Goal: Contribute content: Contribute content

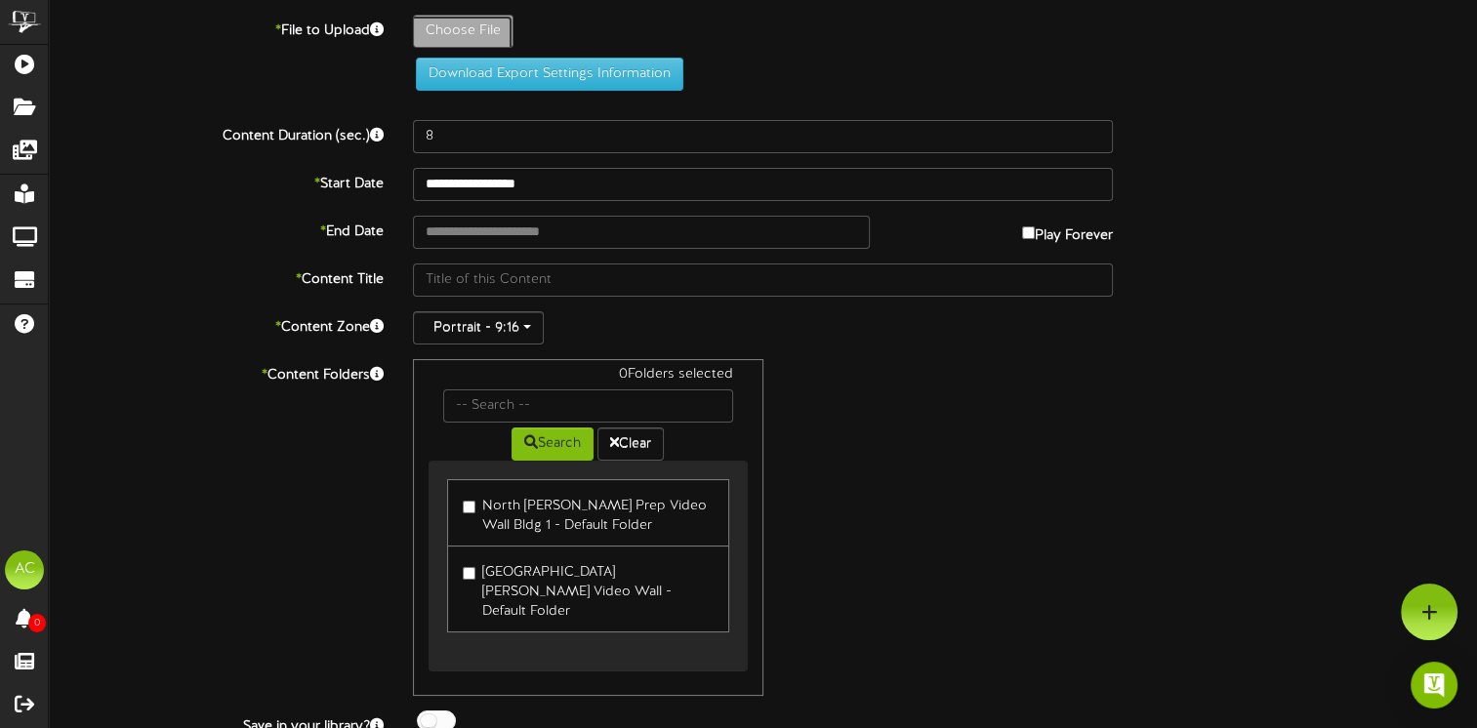
type input "**********"
type input "Screenshot39"
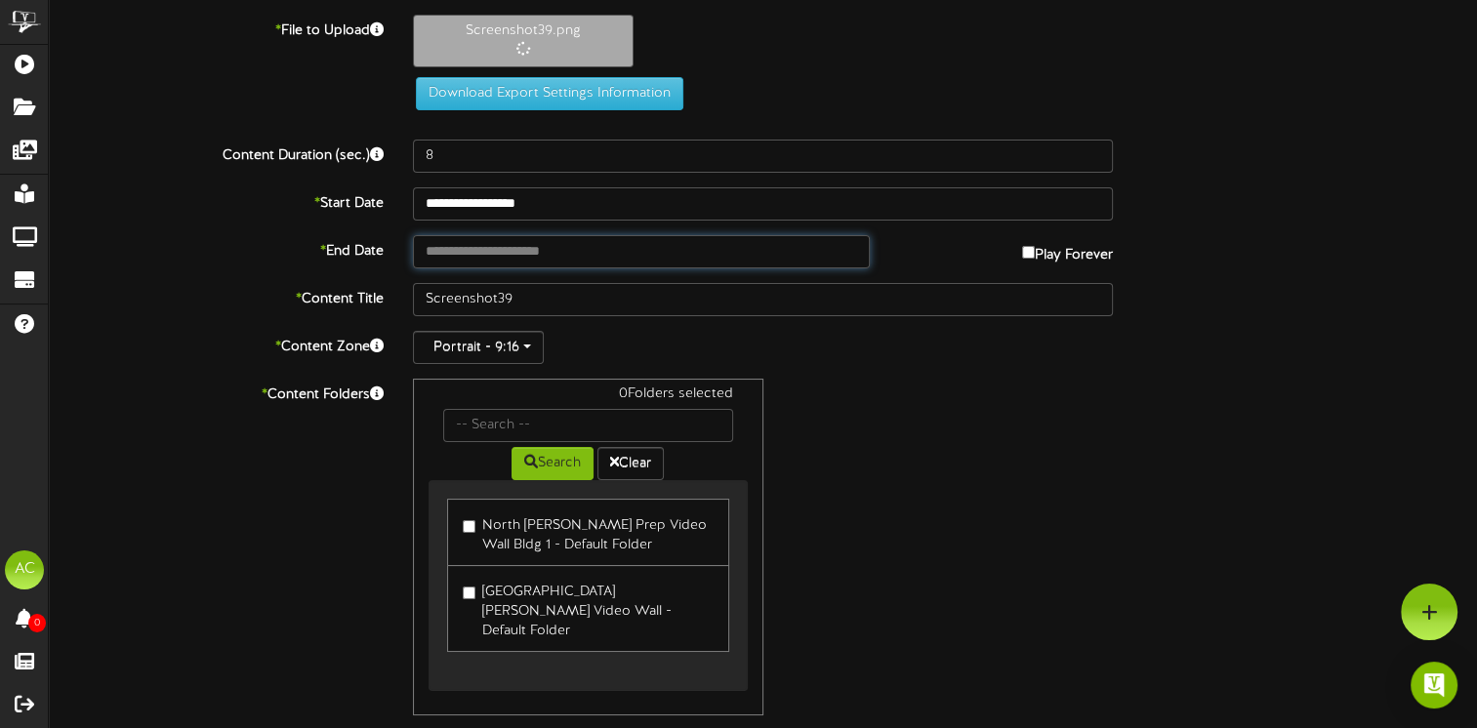
click at [485, 248] on input "text" at bounding box center [641, 251] width 457 height 33
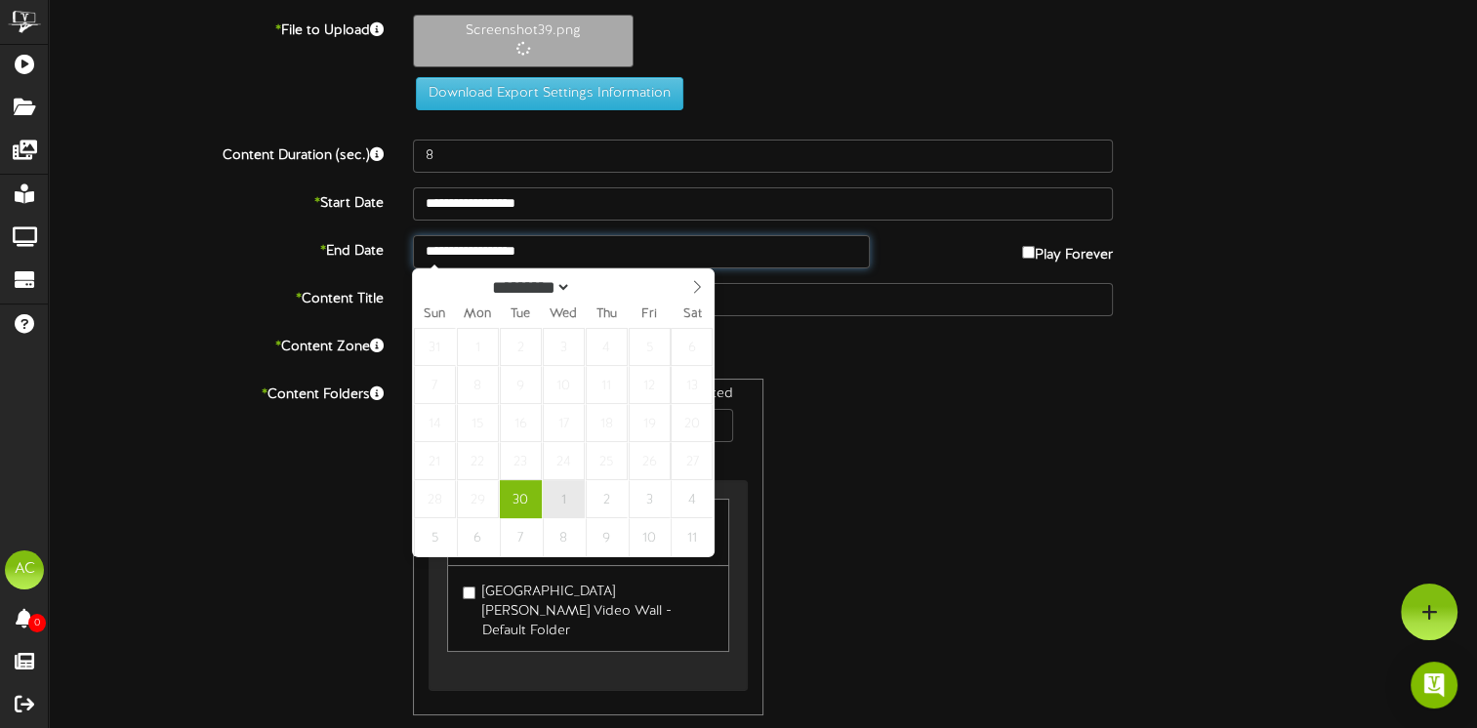
type input "**********"
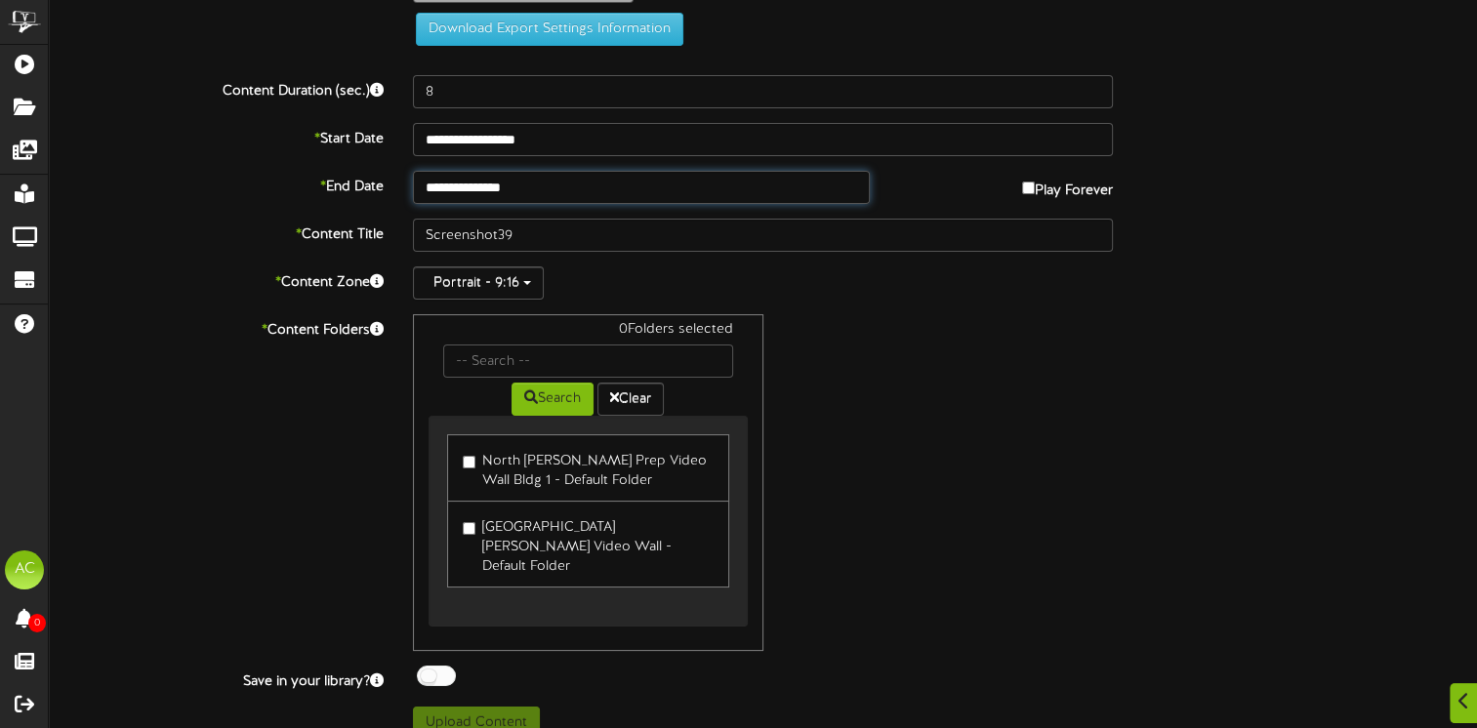
scroll to position [138, 0]
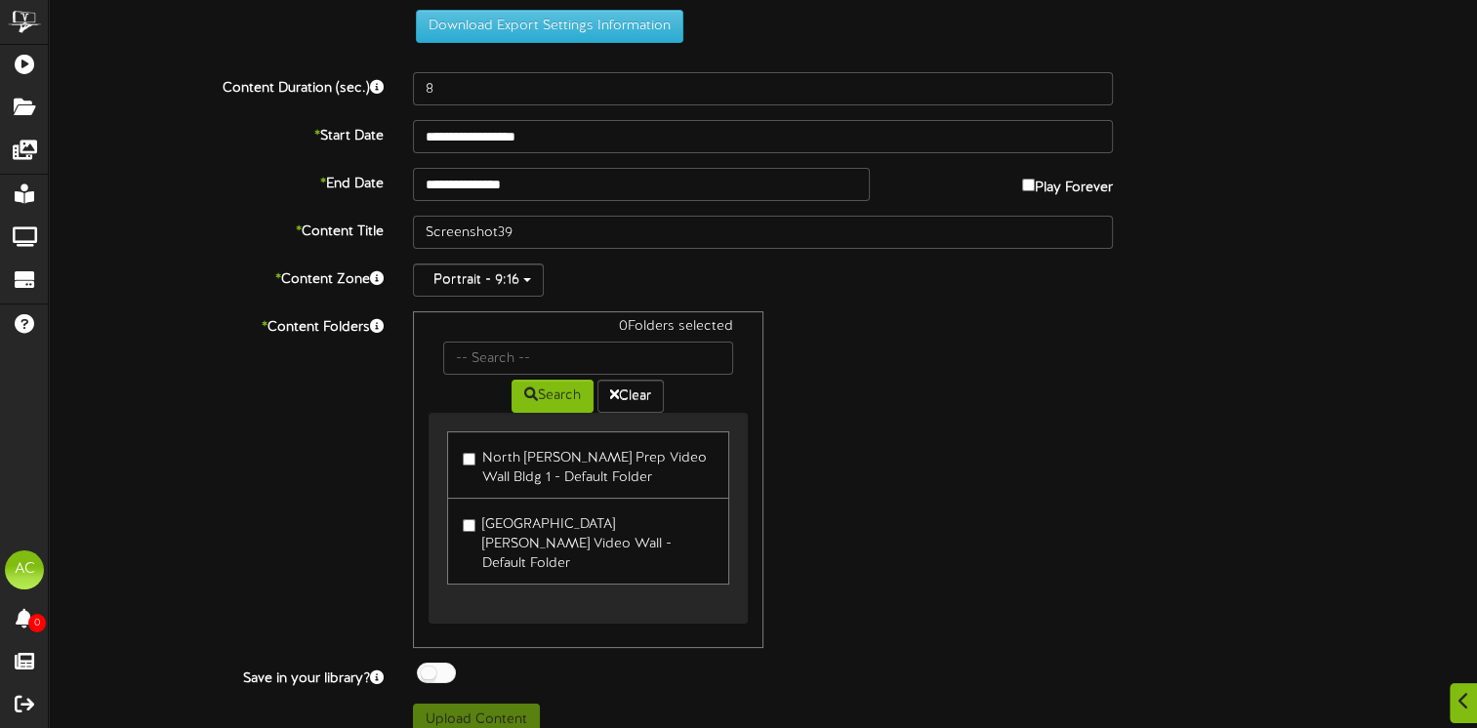
click at [475, 458] on label "North [PERSON_NAME] Prep Video Wall Bldg 1 - Default Folder" at bounding box center [588, 465] width 250 height 46
click at [474, 704] on button "Upload Content" at bounding box center [476, 720] width 127 height 33
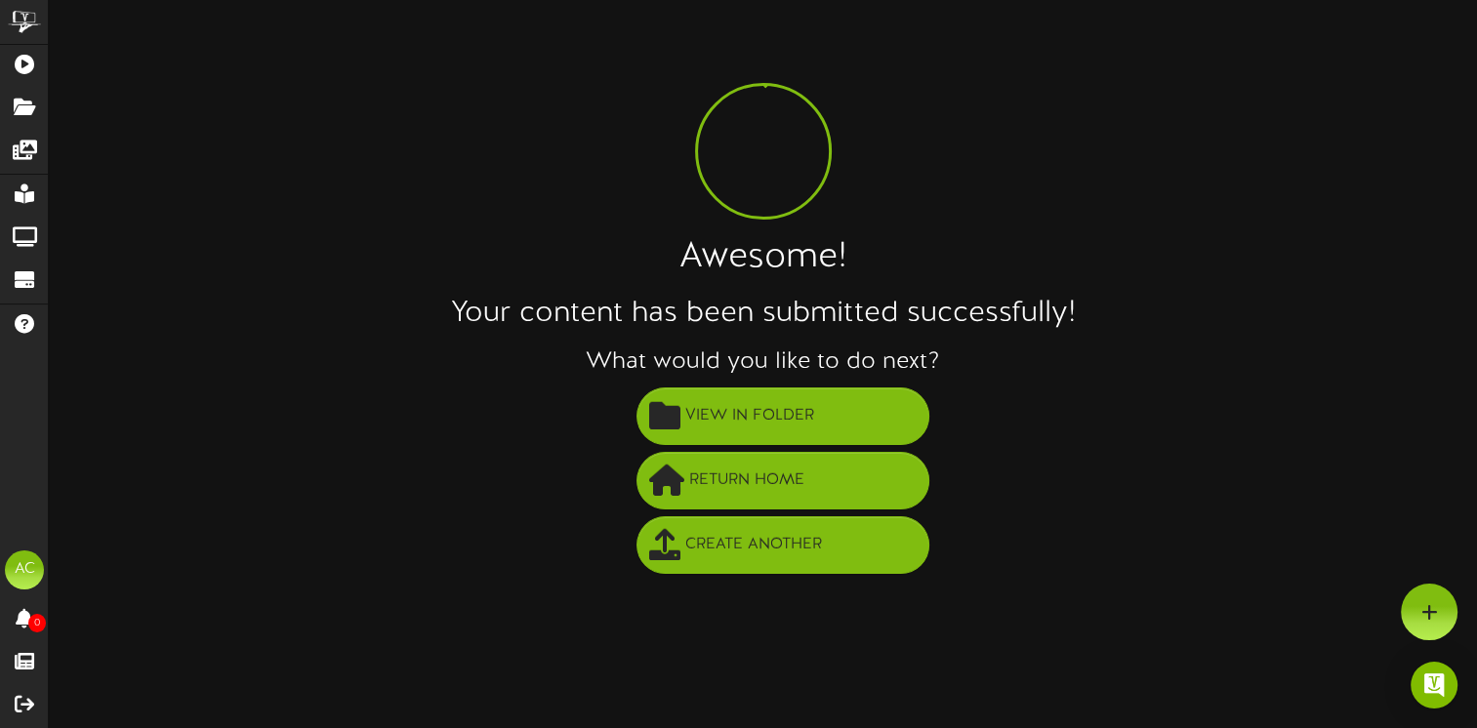
scroll to position [0, 0]
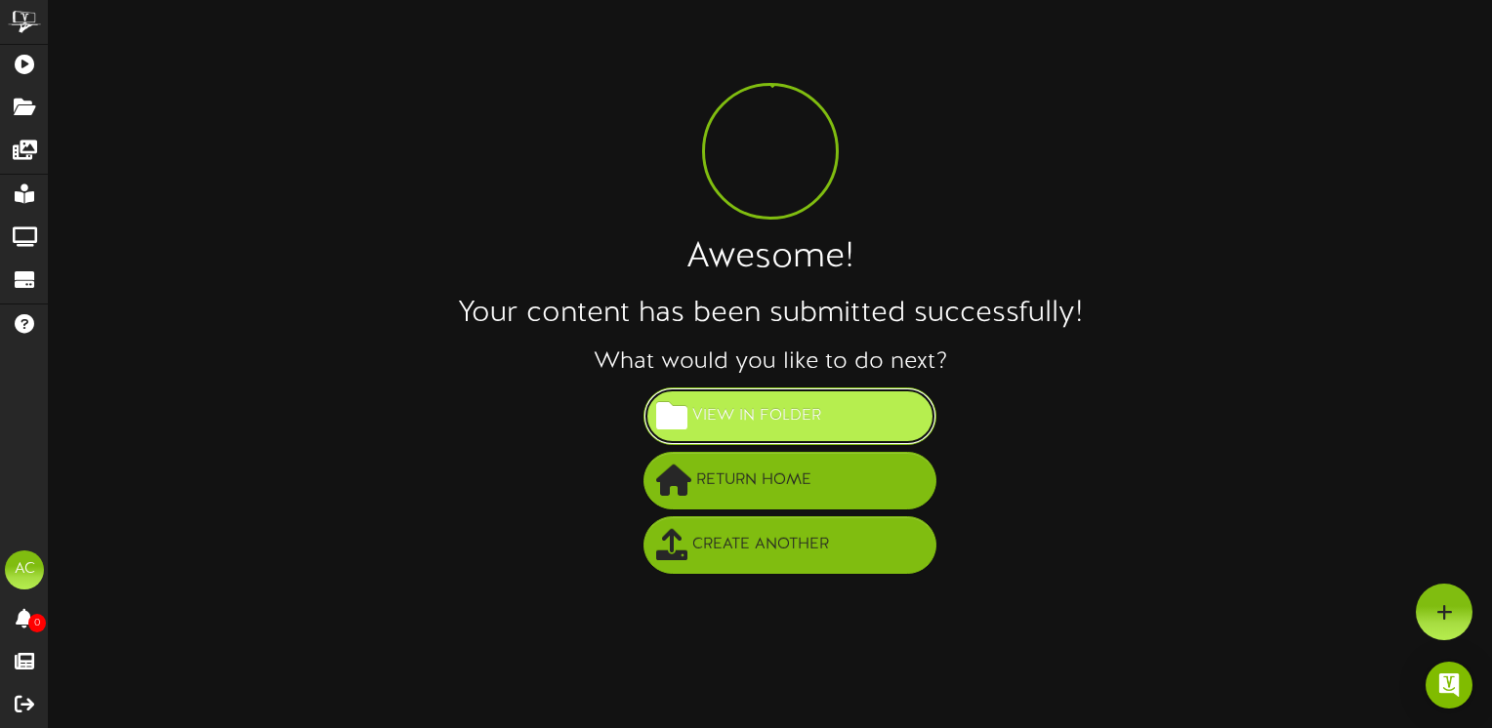
click at [791, 416] on span "View in Folder" at bounding box center [756, 416] width 139 height 32
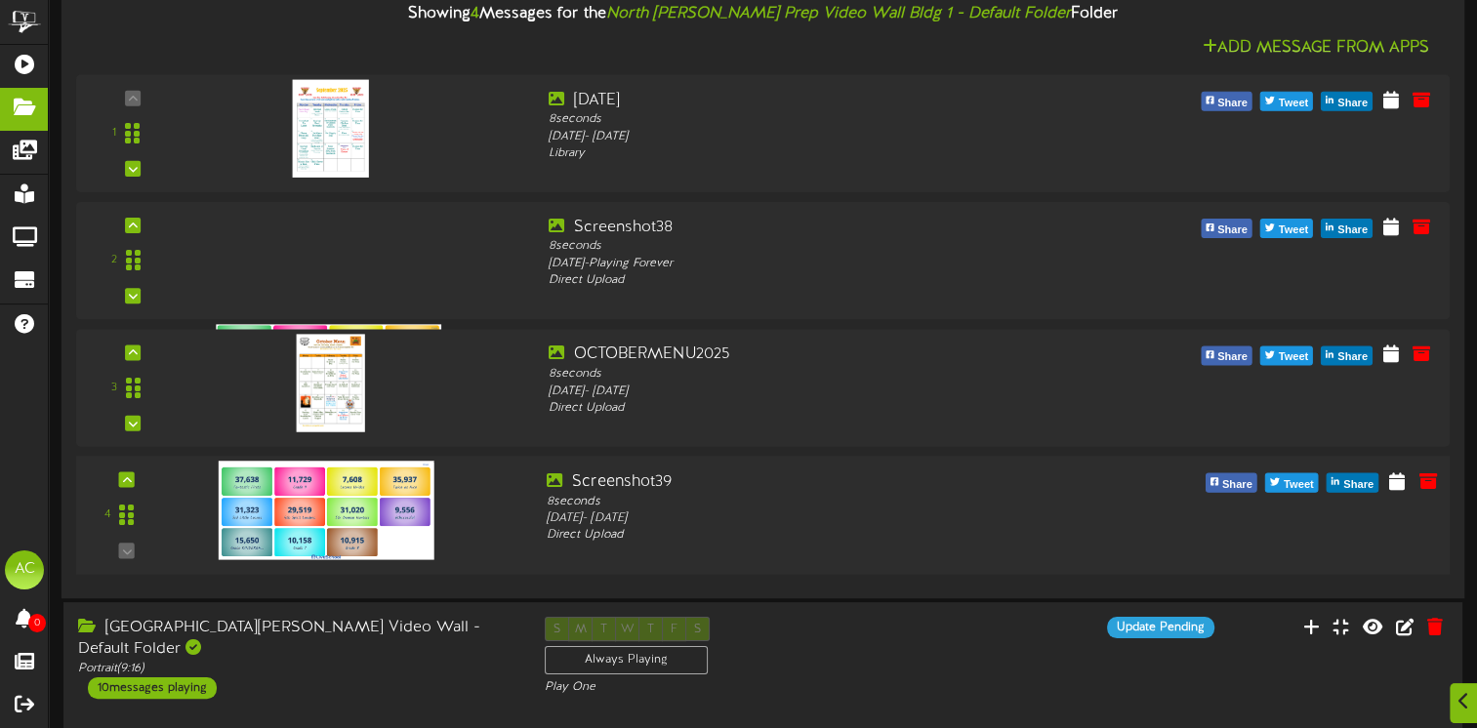
scroll to position [293, 0]
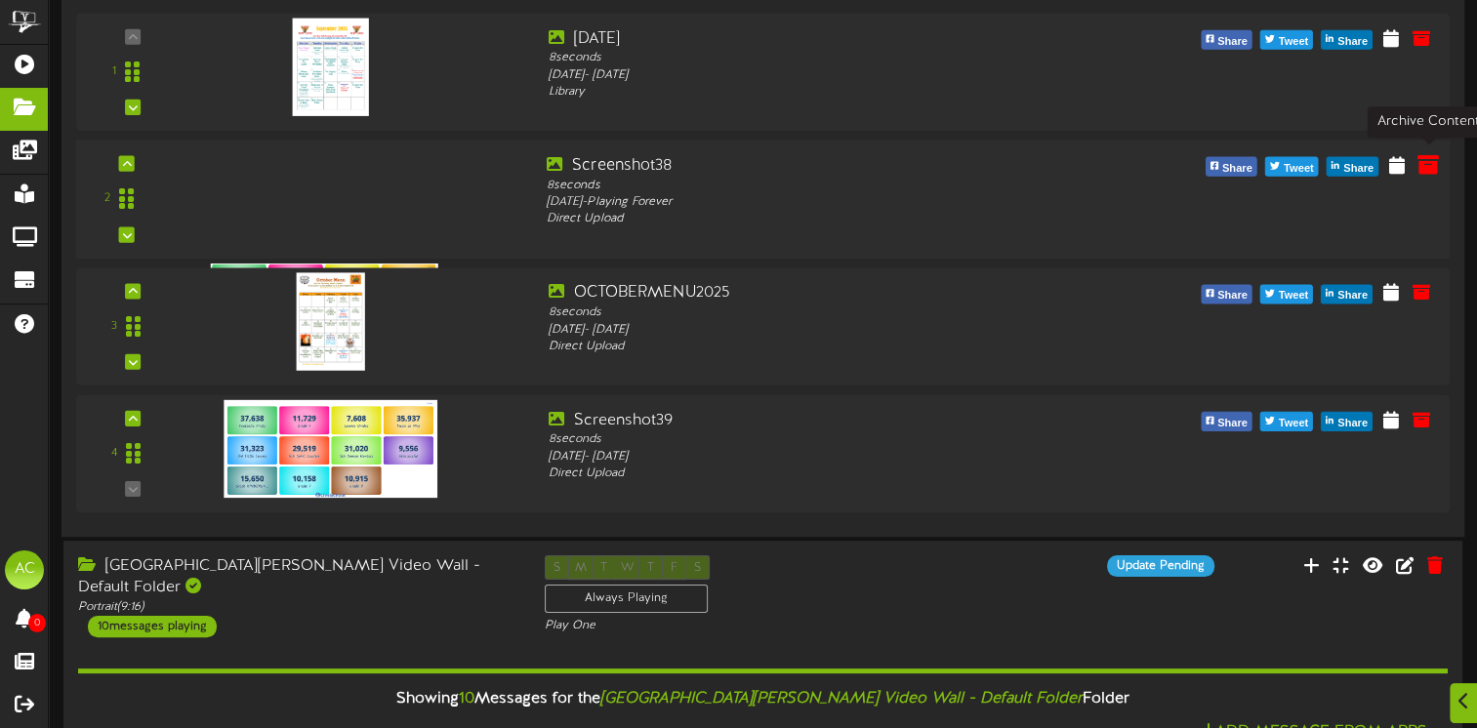
click at [1428, 157] on icon at bounding box center [1428, 163] width 21 height 21
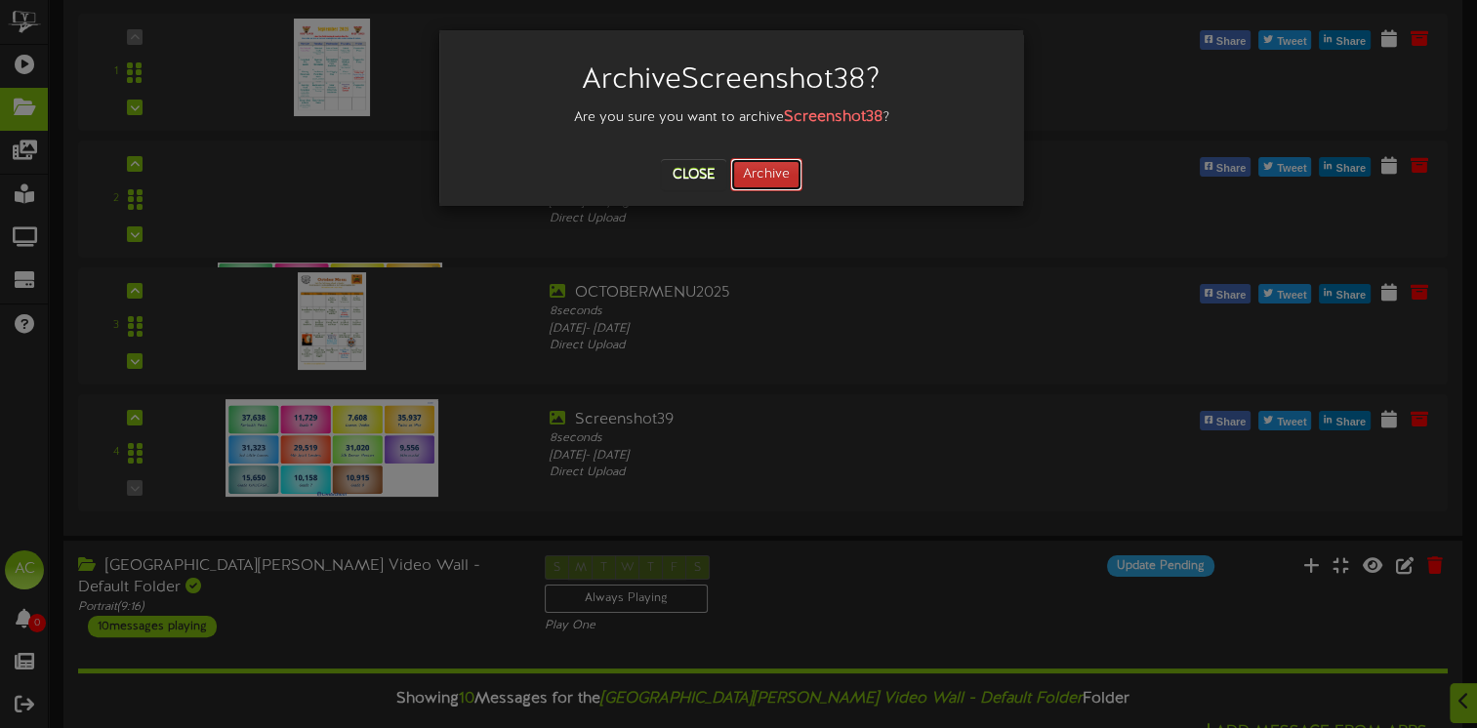
click at [765, 159] on button "Archive" at bounding box center [766, 174] width 72 height 33
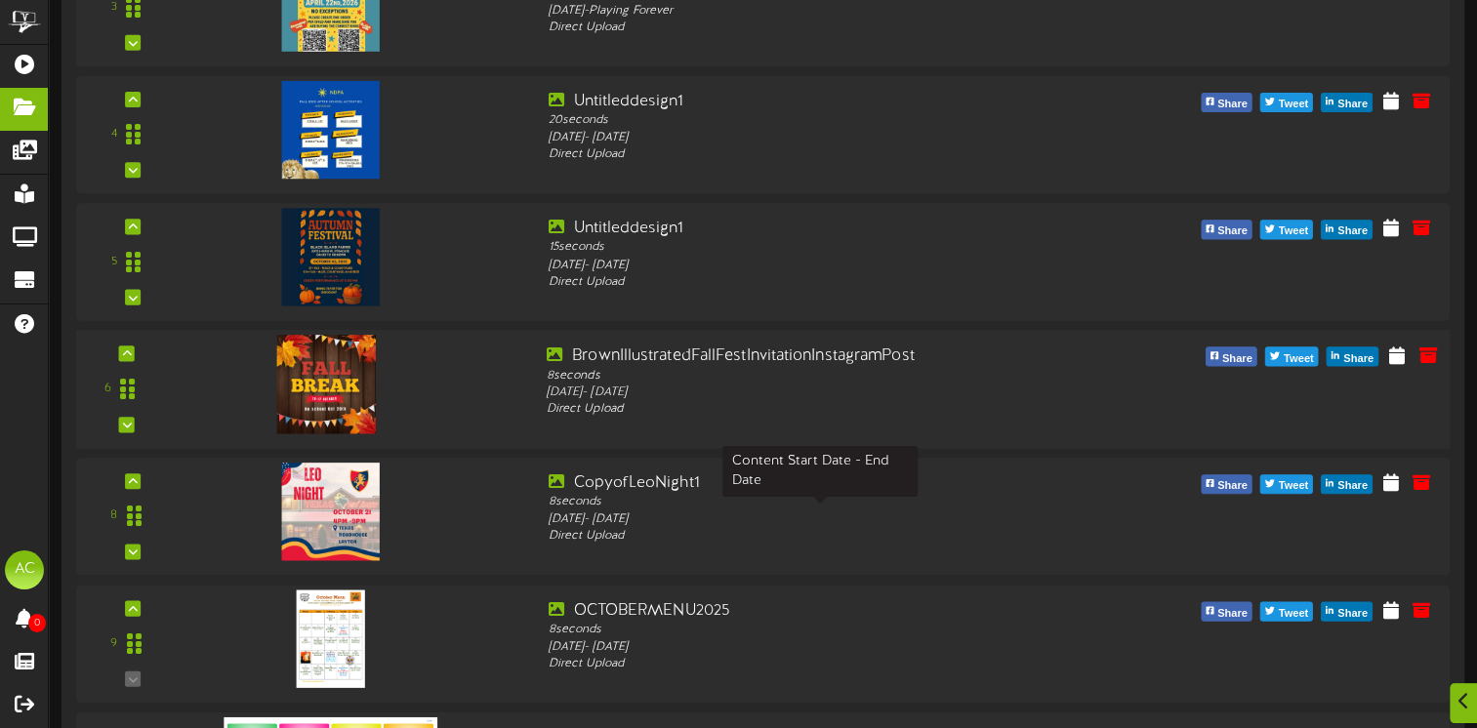
scroll to position [1426, 0]
